Goal: Information Seeking & Learning: Learn about a topic

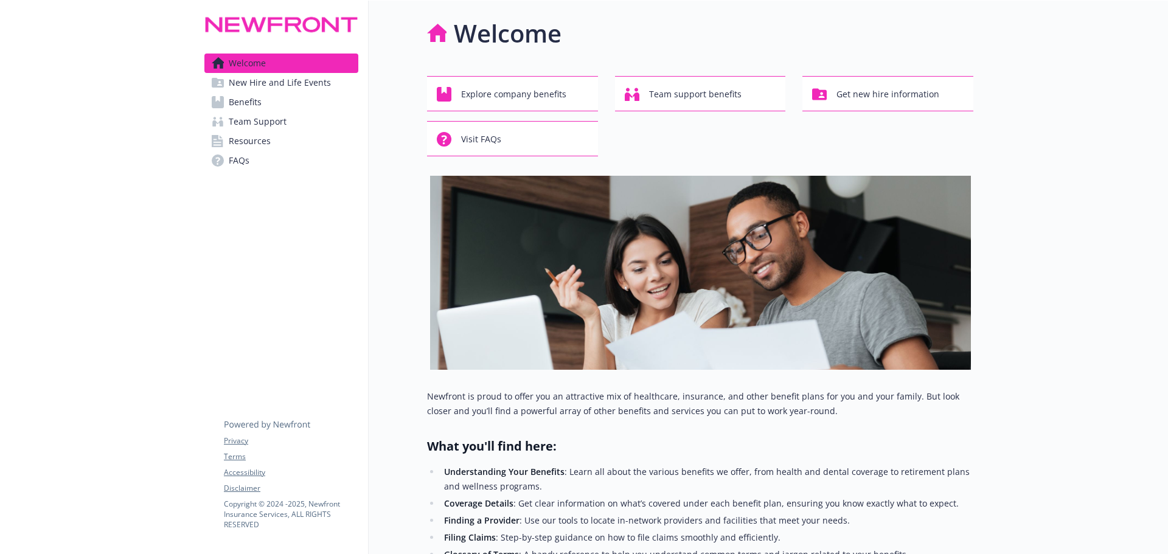
click at [264, 143] on span "Resources" at bounding box center [250, 140] width 42 height 19
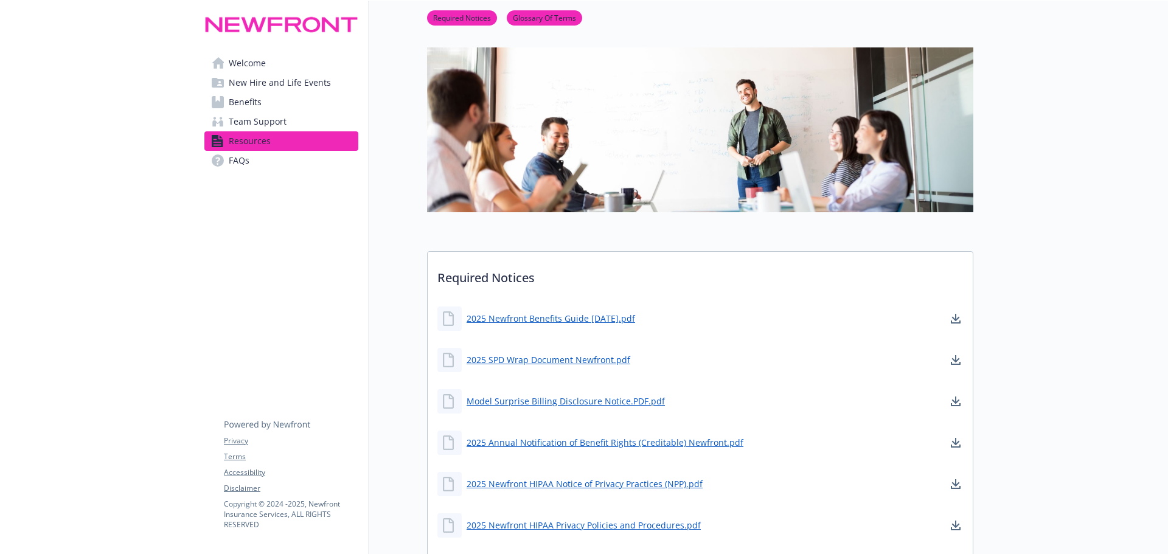
scroll to position [102, 0]
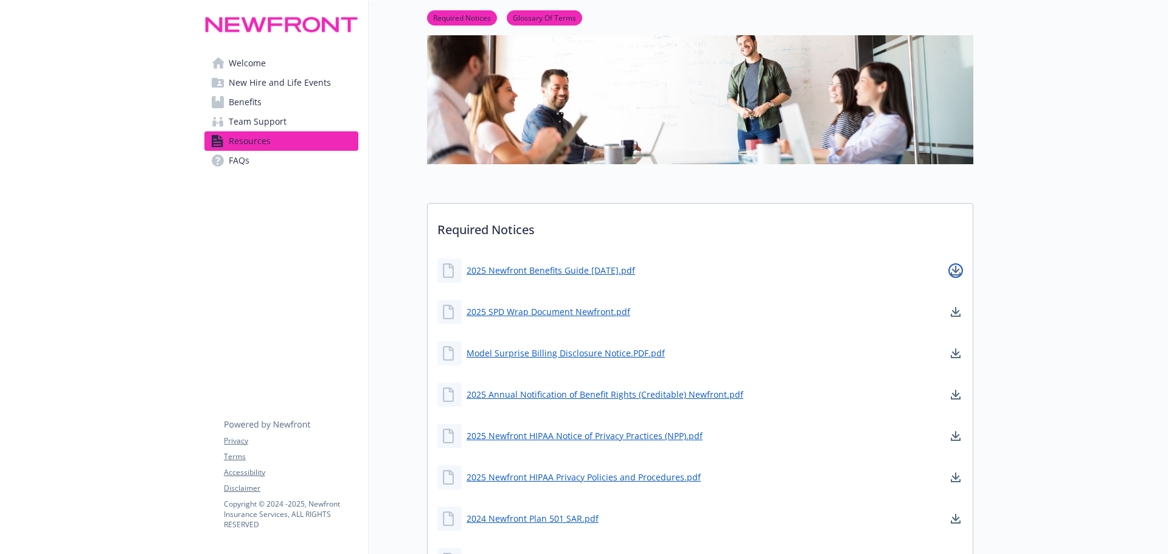
click at [960, 275] on link "download document" at bounding box center [955, 270] width 15 height 15
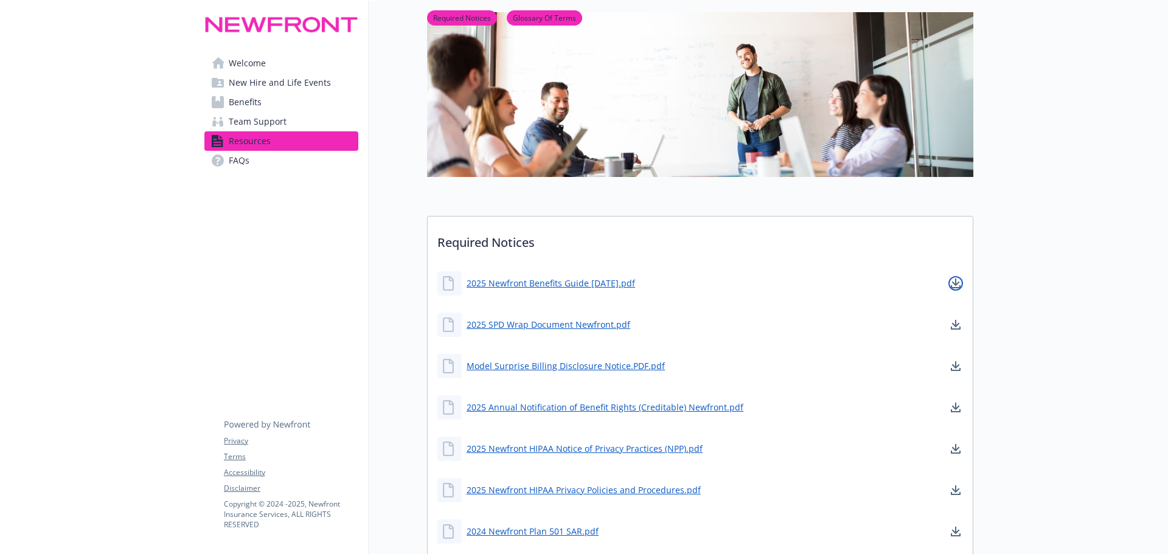
scroll to position [0, 0]
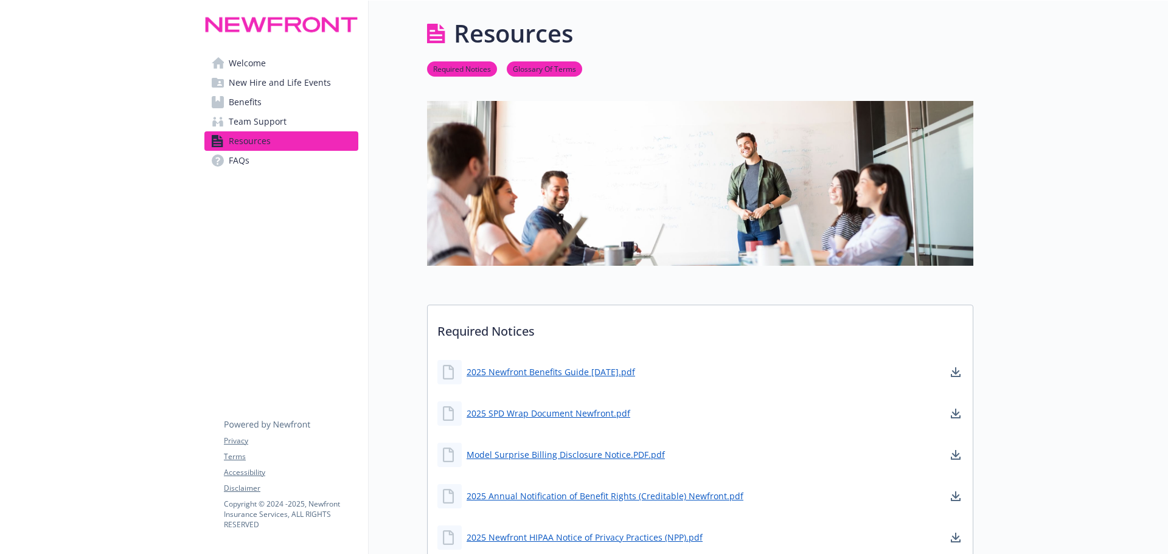
click at [265, 97] on link "Benefits" at bounding box center [281, 101] width 154 height 19
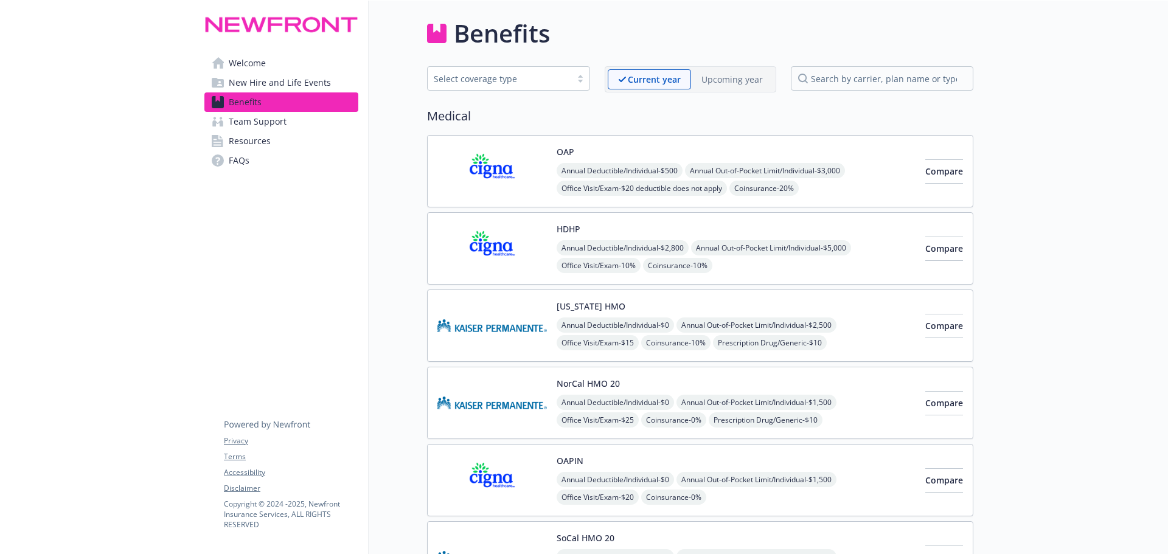
click at [531, 185] on img at bounding box center [491, 171] width 109 height 52
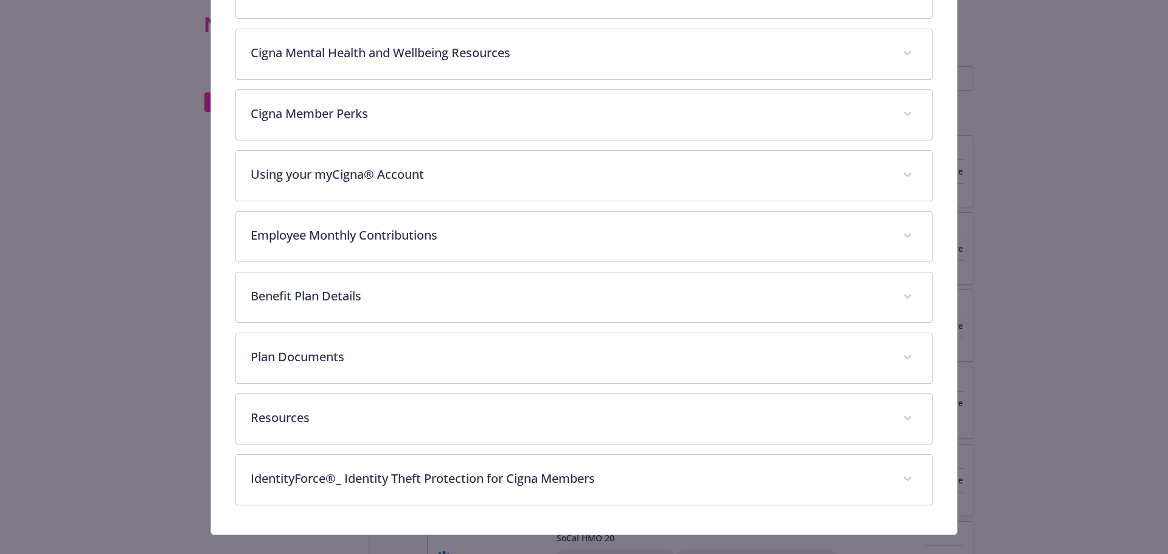
scroll to position [379, 0]
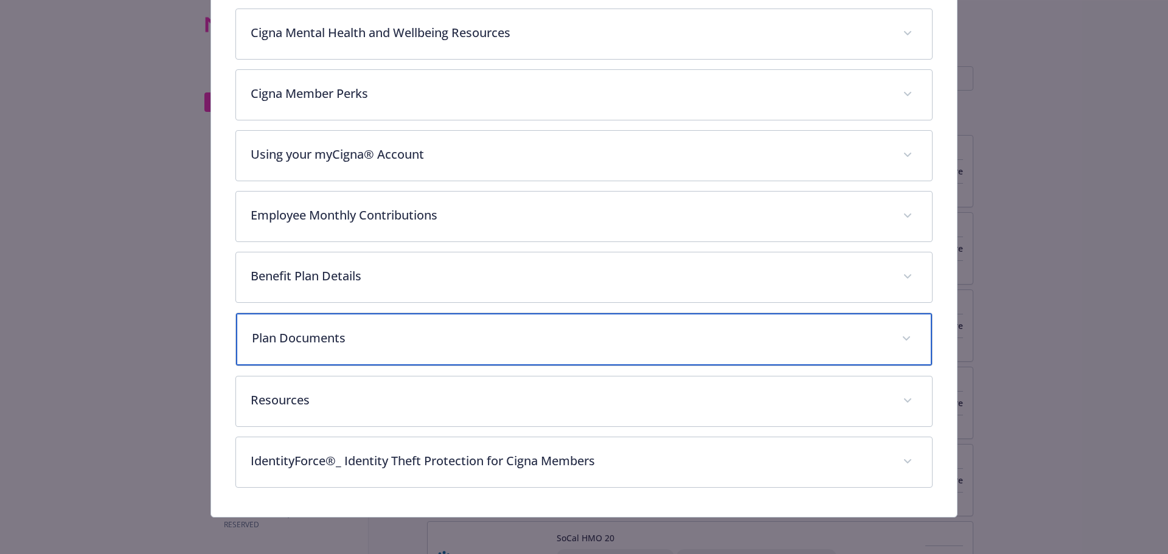
click at [397, 339] on p "Plan Documents" at bounding box center [569, 338] width 635 height 18
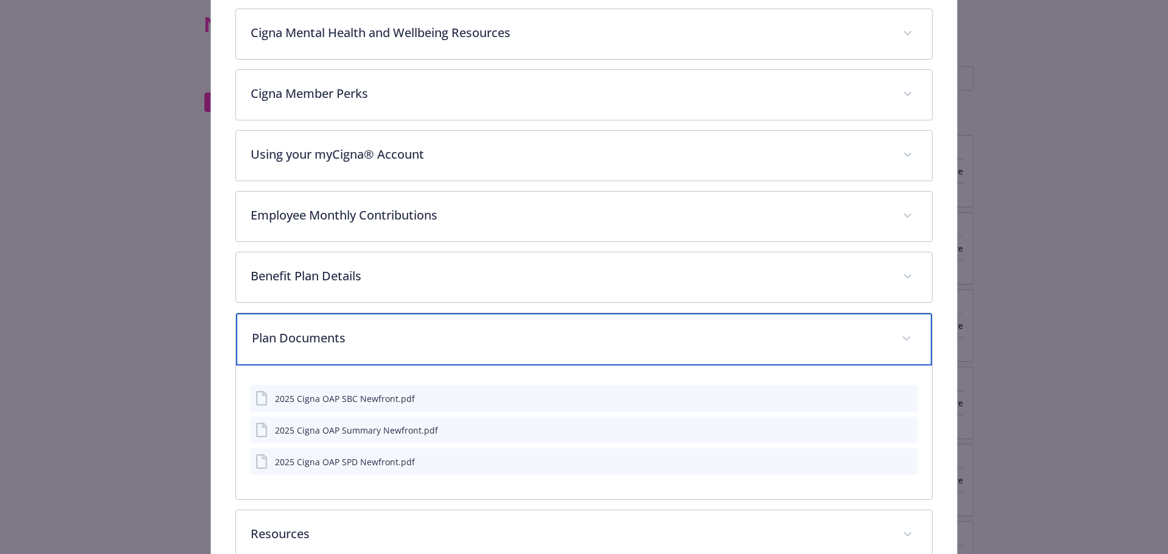
click at [397, 339] on p "Plan Documents" at bounding box center [569, 338] width 635 height 18
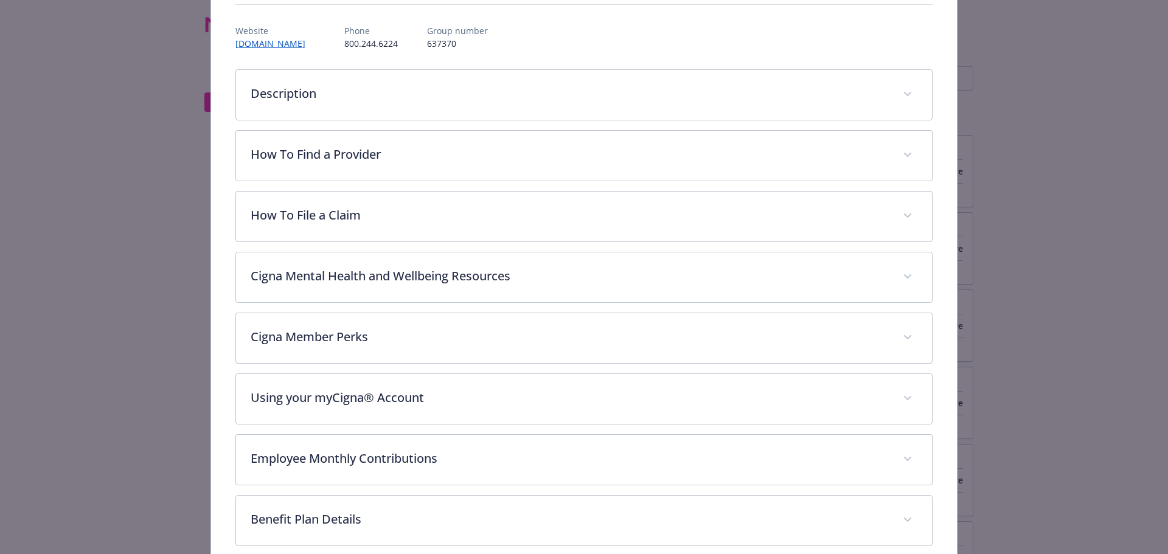
scroll to position [0, 0]
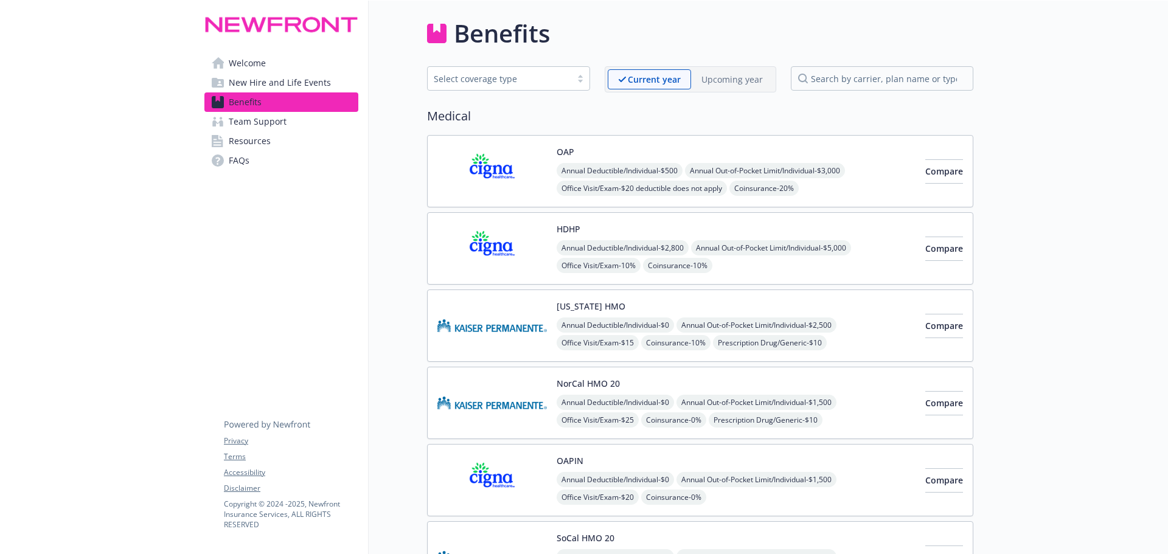
click at [283, 123] on span "Team Support" at bounding box center [258, 121] width 58 height 19
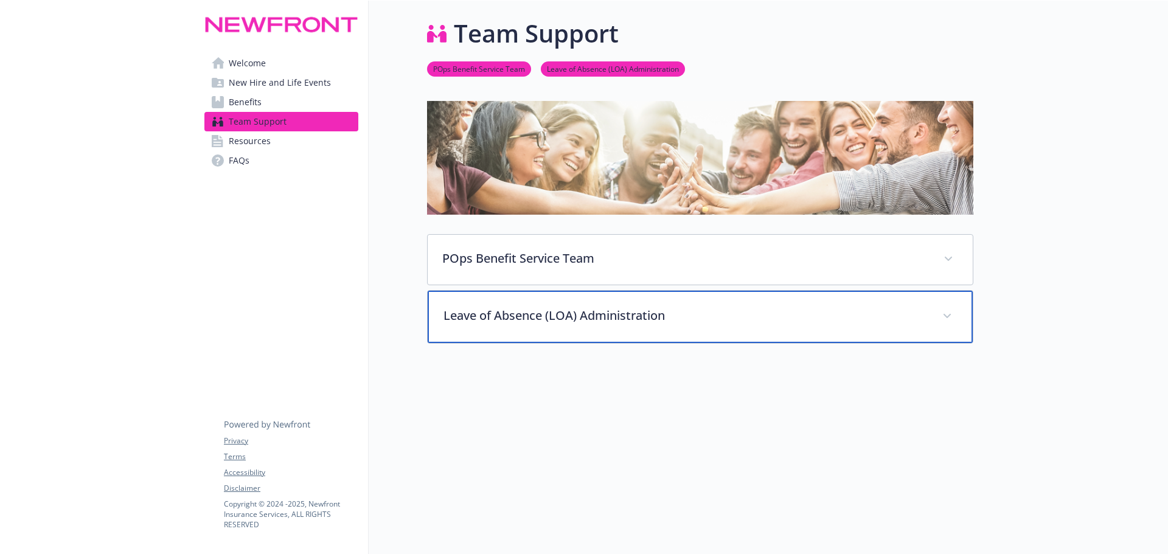
click at [500, 309] on p "Leave of Absence (LOA) Administration" at bounding box center [685, 315] width 484 height 18
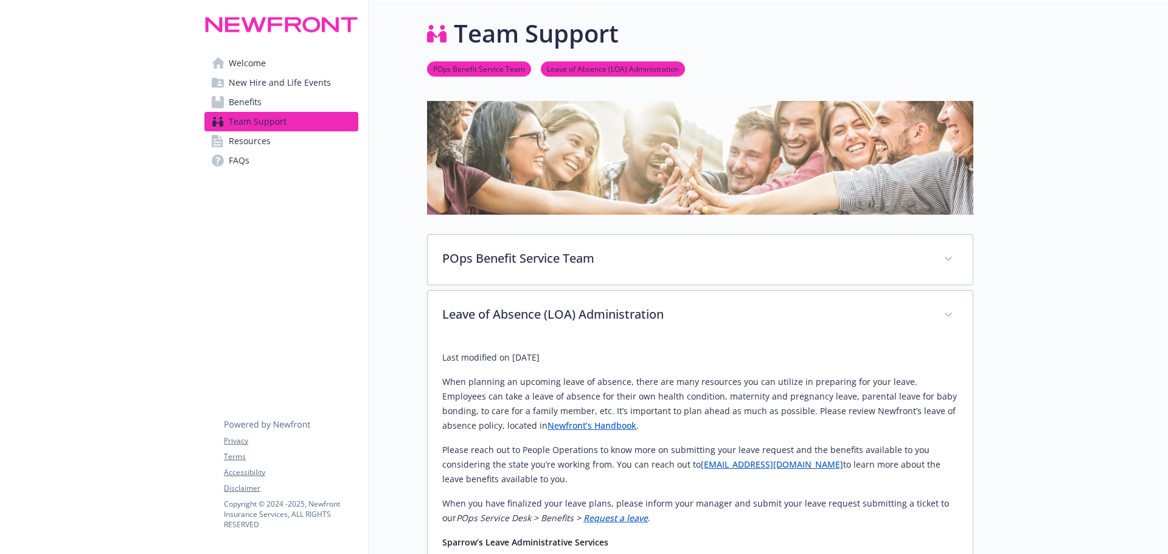
click at [299, 68] on link "Welcome" at bounding box center [281, 63] width 154 height 19
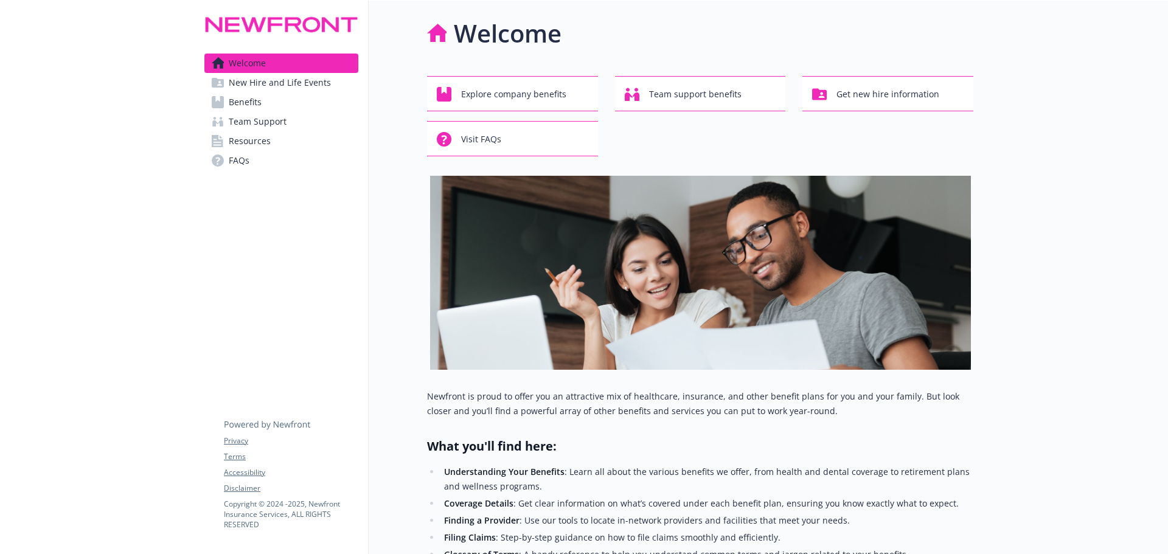
click at [303, 79] on span "New Hire and Life Events" at bounding box center [280, 82] width 102 height 19
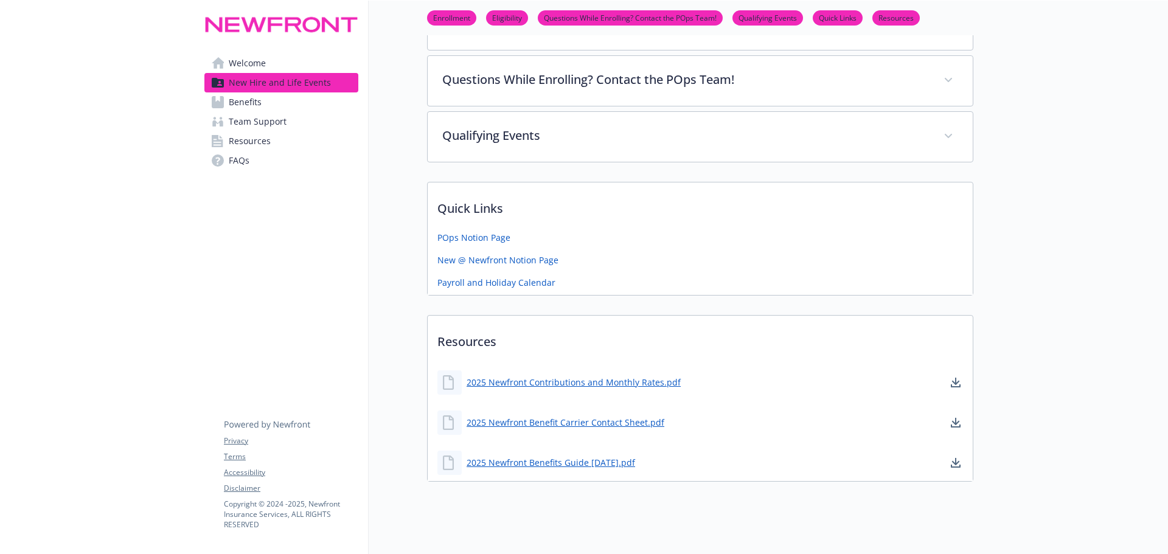
scroll to position [378, 0]
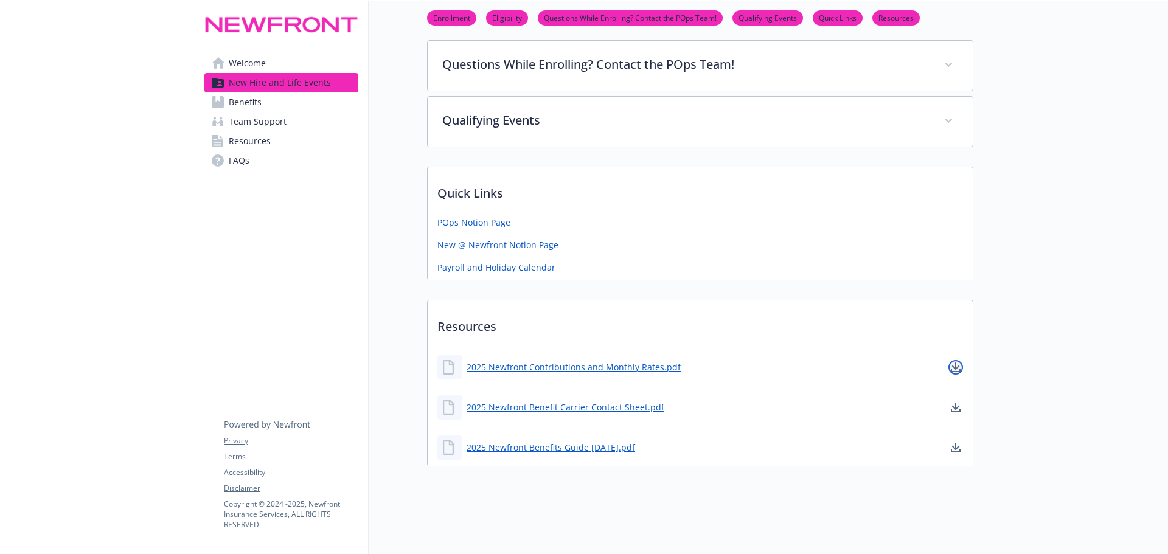
click at [954, 369] on icon "download document" at bounding box center [955, 370] width 10 height 3
click at [959, 403] on icon "download document" at bounding box center [955, 408] width 10 height 10
click at [289, 103] on link "Benefits" at bounding box center [281, 101] width 154 height 19
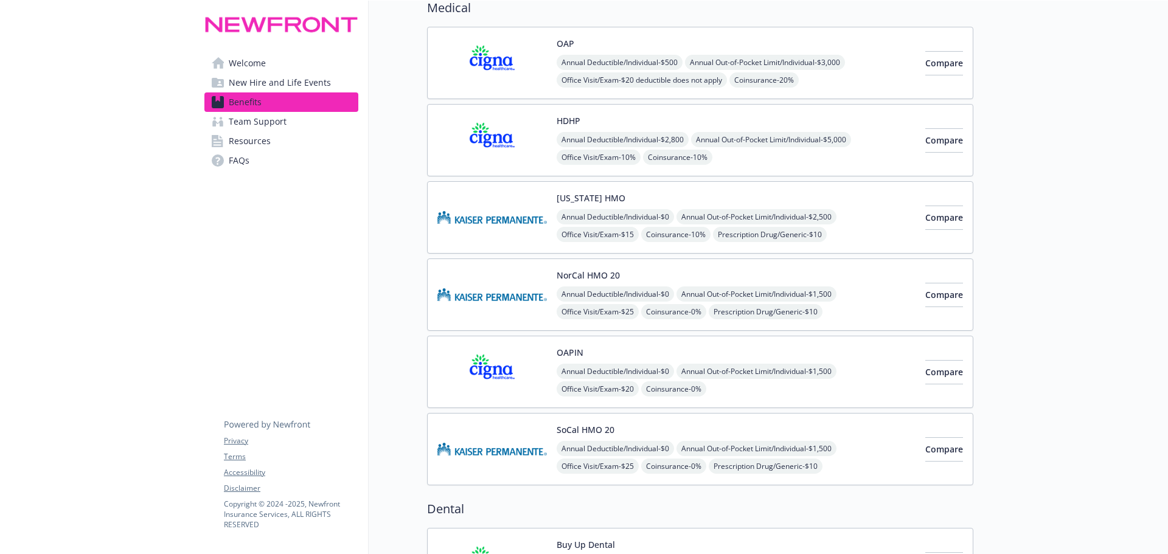
scroll to position [74, 0]
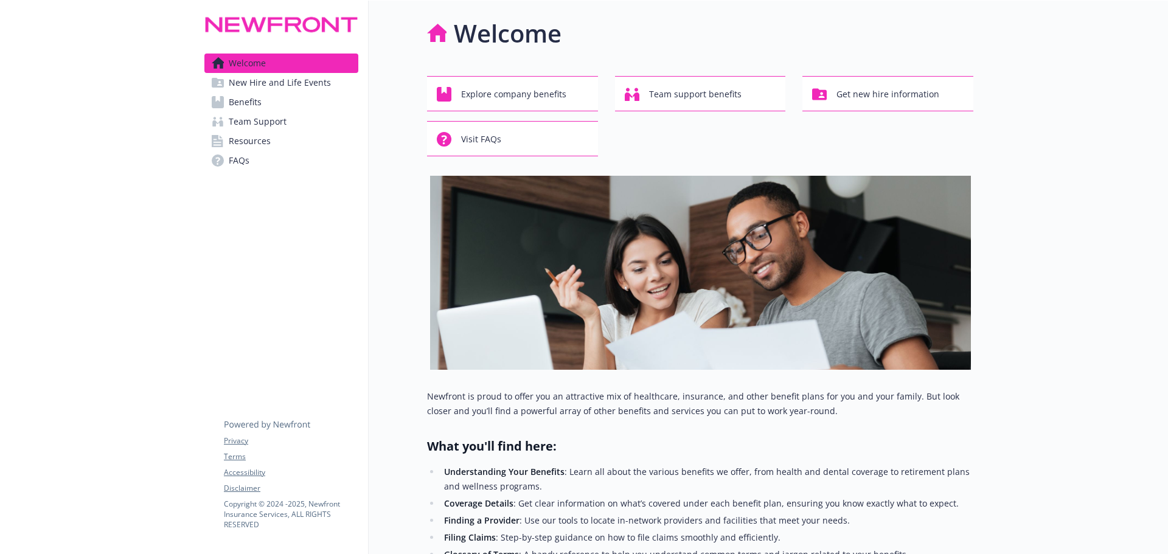
click at [275, 94] on link "Benefits" at bounding box center [281, 101] width 154 height 19
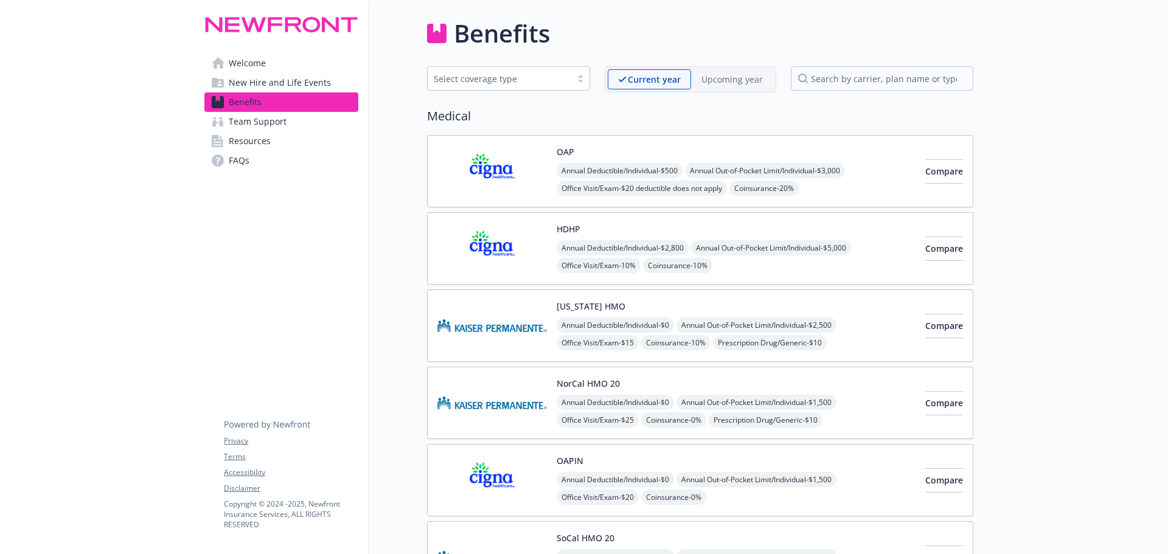
click at [725, 175] on span "Annual Out-of-Pocket Limit/Individual - $3,000" at bounding box center [765, 170] width 160 height 15
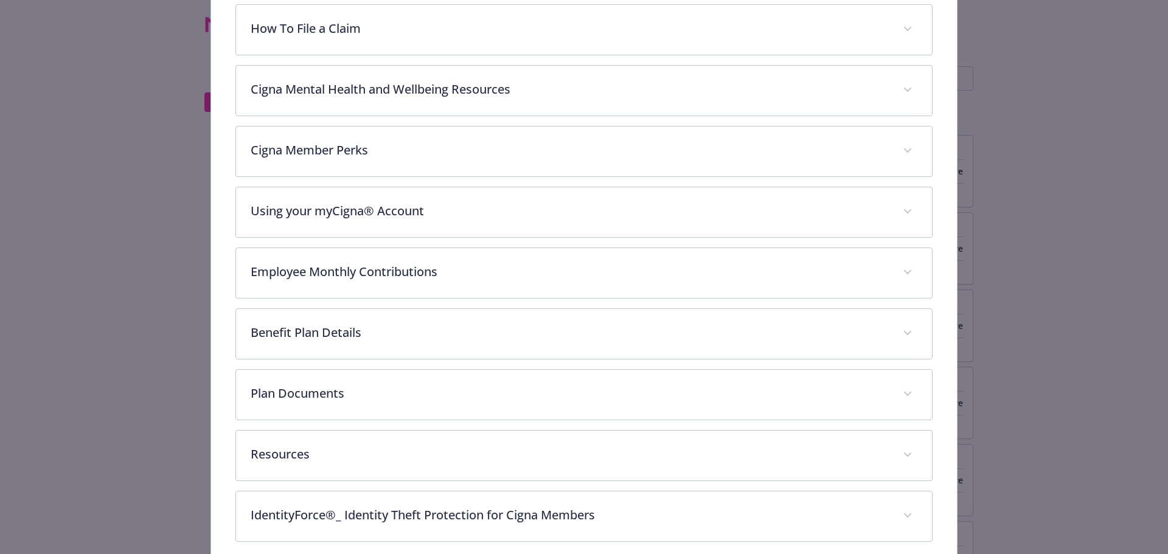
scroll to position [379, 0]
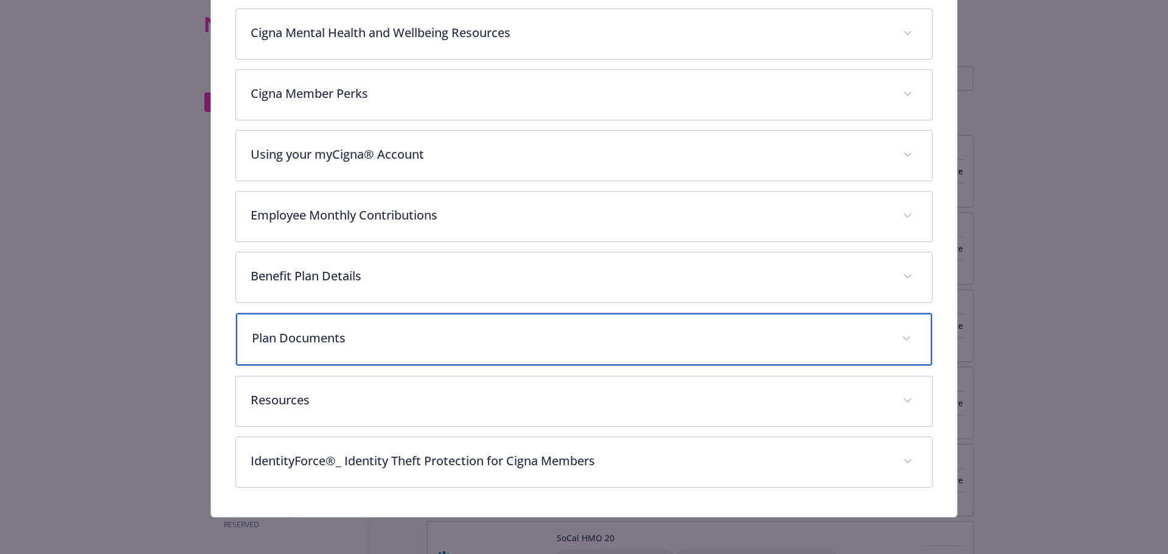
click at [420, 350] on div "Plan Documents" at bounding box center [584, 339] width 696 height 52
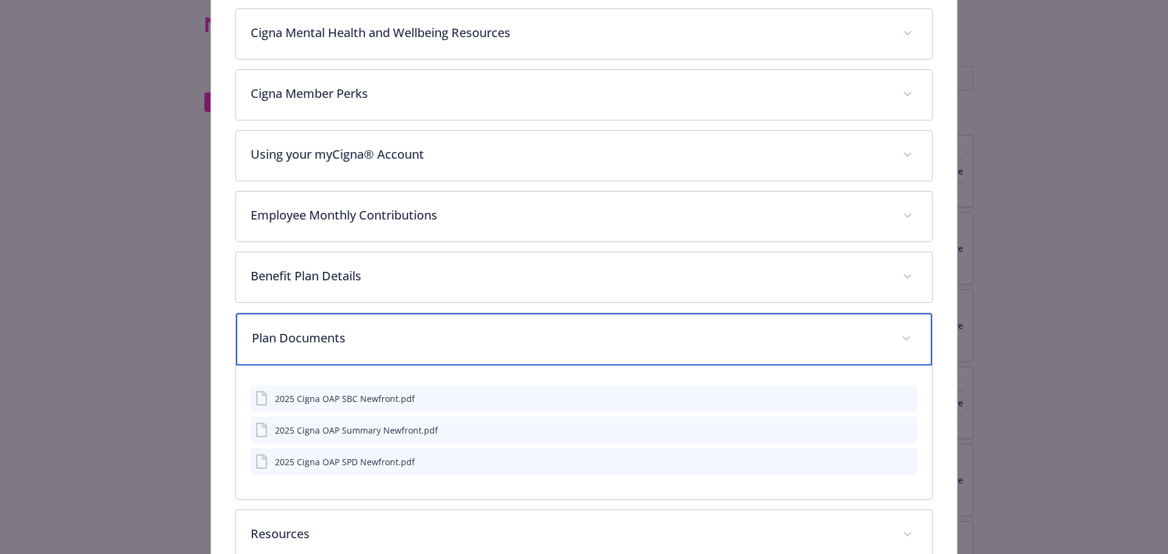
scroll to position [480, 0]
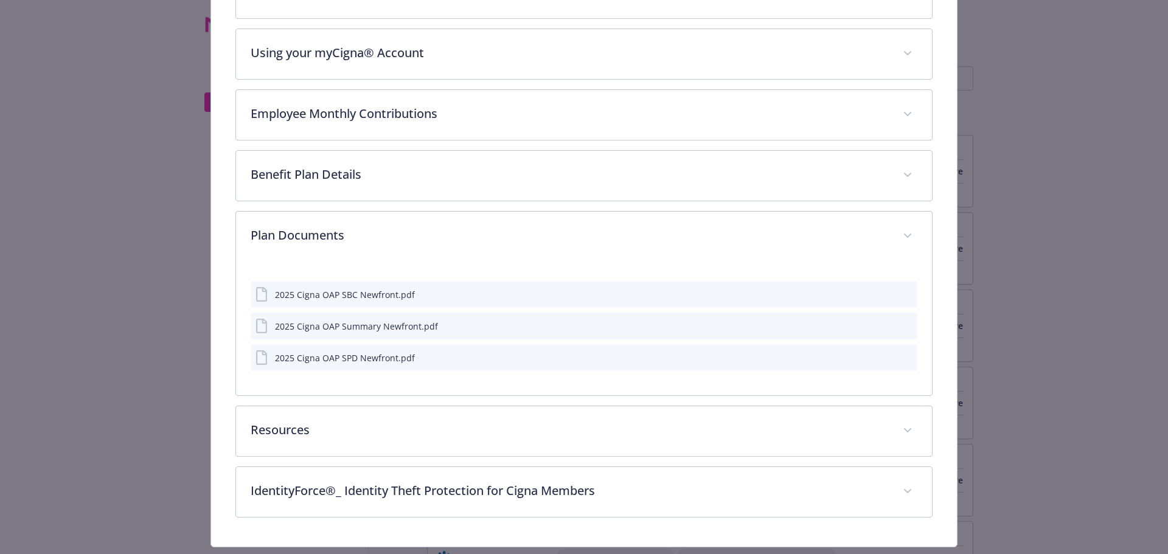
click at [902, 290] on button "details for plan Medical - OAP - Medical PPO" at bounding box center [906, 294] width 11 height 13
click at [902, 290] on icon "preview file" at bounding box center [905, 293] width 11 height 9
click at [900, 355] on icon "preview file" at bounding box center [905, 357] width 11 height 9
click at [999, 313] on div "Medical - OAP - Medical PPO OAP Website [DOMAIN_NAME] Phone [PHONE_NUMBER] Grou…" at bounding box center [584, 53] width 934 height 989
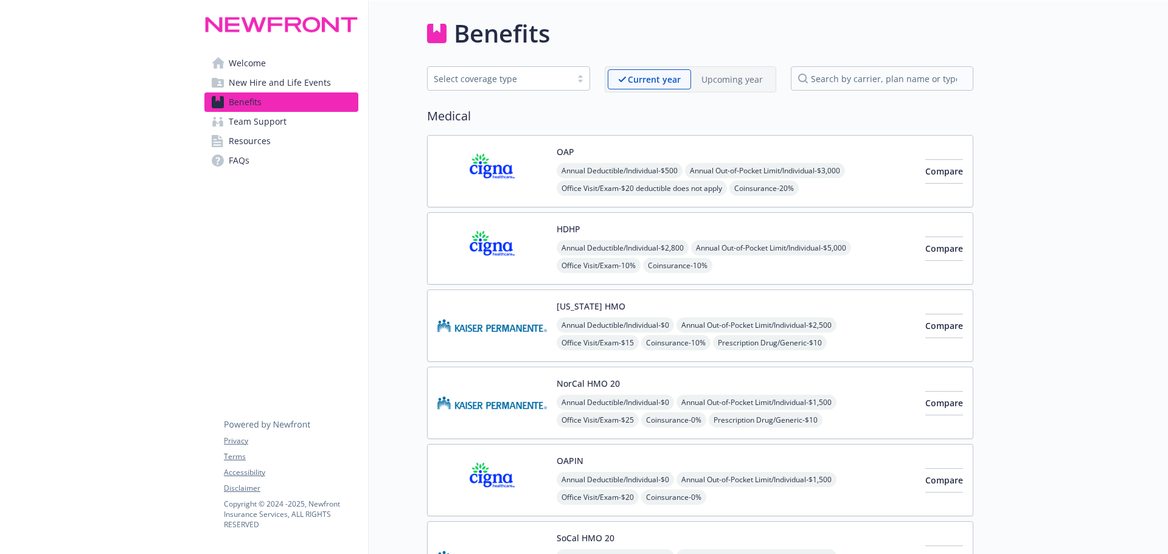
click at [258, 83] on span "New Hire and Life Events" at bounding box center [280, 82] width 102 height 19
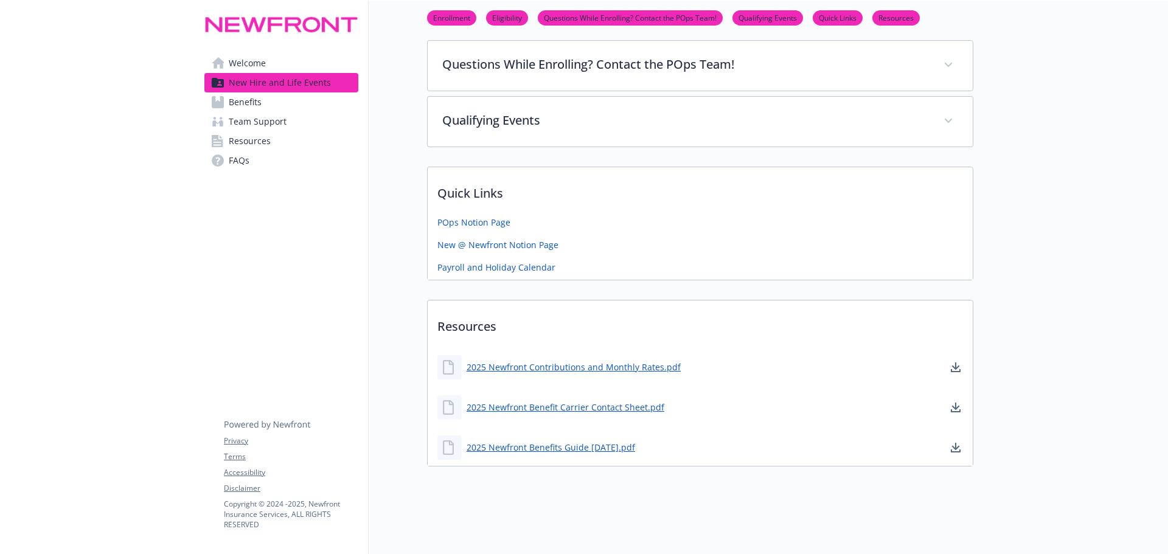
scroll to position [378, 0]
drag, startPoint x: 635, startPoint y: 440, endPoint x: 468, endPoint y: 364, distance: 183.7
click at [468, 364] on div "Resources 2025 Newfront Contributions and Monthly Rates.pdf 2025 Newfront Benef…" at bounding box center [700, 383] width 546 height 167
copy div "2025 Newfront Contributions and Monthly Rates.pdf 2025 Newfront Benefit Carrier…"
